Goal: Task Accomplishment & Management: Understand process/instructions

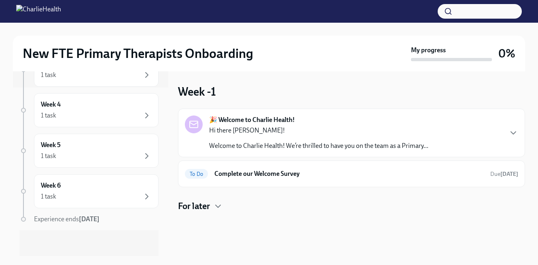
scroll to position [2, 0]
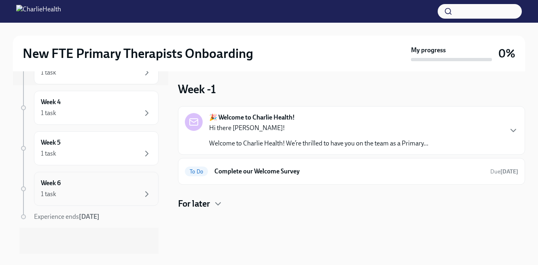
click at [77, 197] on div "1 task" at bounding box center [96, 194] width 111 height 10
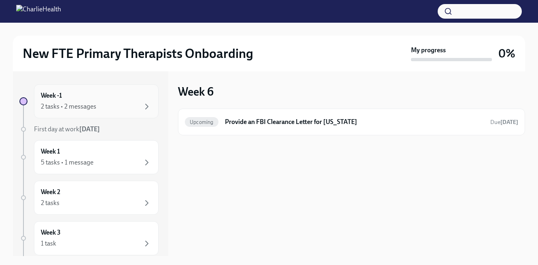
click at [123, 102] on div "2 tasks • 2 messages" at bounding box center [96, 107] width 111 height 10
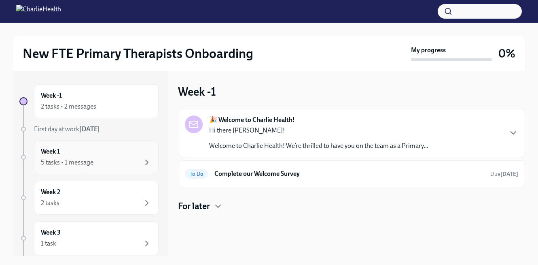
click at [121, 154] on div "Week 1 5 tasks • 1 message" at bounding box center [96, 157] width 111 height 20
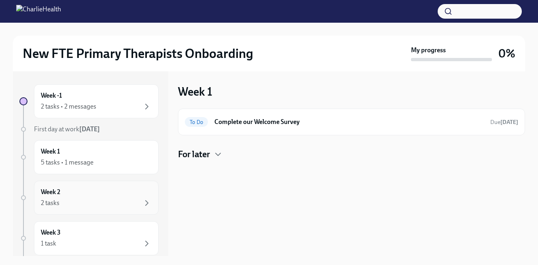
click at [117, 192] on div "Week 2 2 tasks" at bounding box center [96, 197] width 111 height 20
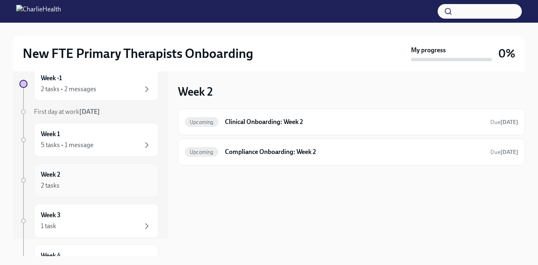
scroll to position [21, 0]
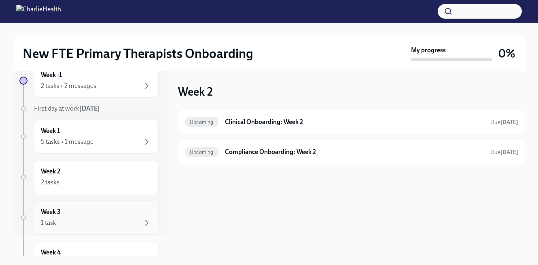
click at [104, 212] on div "Week 3 1 task" at bounding box center [96, 217] width 111 height 20
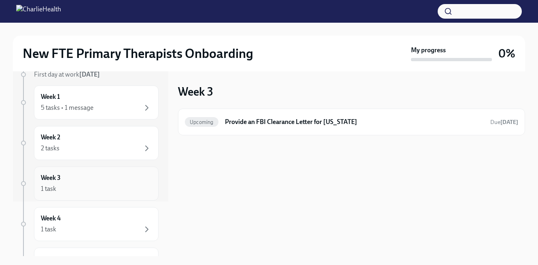
scroll to position [59, 0]
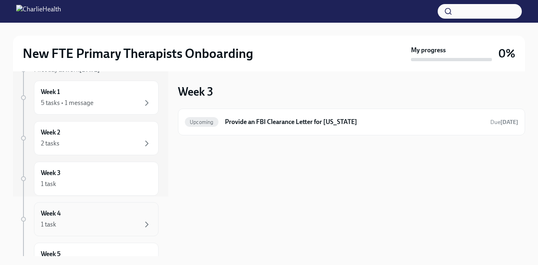
click at [103, 212] on div "Week 4 1 task" at bounding box center [96, 219] width 111 height 20
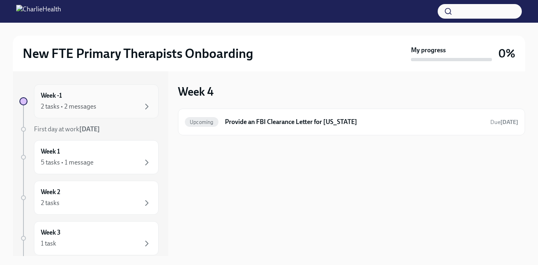
click at [131, 102] on div "2 tasks • 2 messages" at bounding box center [96, 107] width 111 height 10
